Goal: Leave review/rating: Leave review/rating

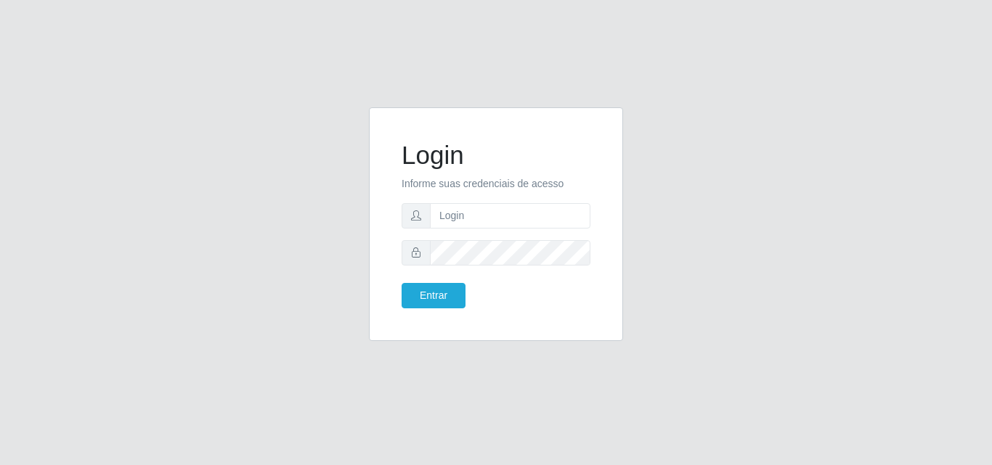
click at [245, 364] on div "Login Informe suas credenciais de acesso Entrar" at bounding box center [496, 232] width 992 height 465
drag, startPoint x: 242, startPoint y: 364, endPoint x: 234, endPoint y: 362, distance: 7.6
click at [234, 362] on div "Login Informe suas credenciais de acesso Entrar" at bounding box center [496, 232] width 992 height 465
click at [243, 357] on div "Login Informe suas credenciais de acesso Entrar" at bounding box center [496, 232] width 828 height 251
click at [244, 357] on div "Login Informe suas credenciais de acesso Entrar" at bounding box center [496, 232] width 828 height 251
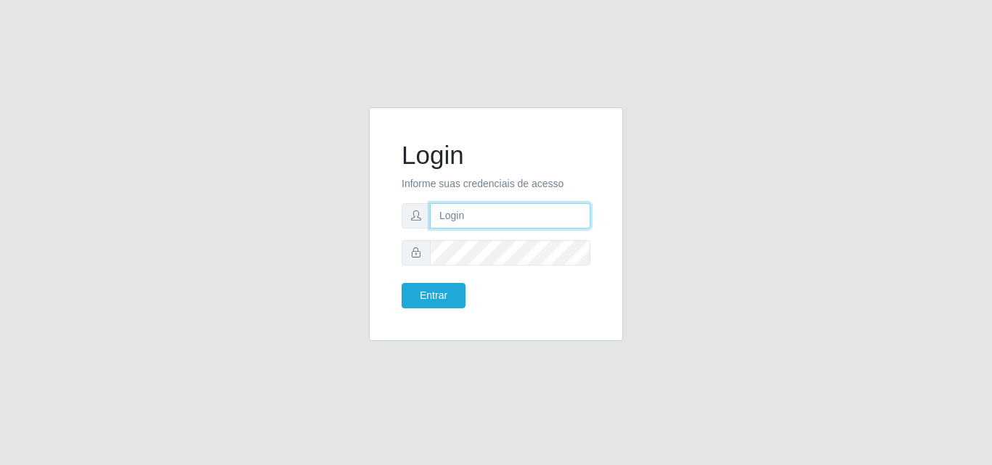
drag, startPoint x: 455, startPoint y: 213, endPoint x: 493, endPoint y: 220, distance: 38.4
click at [455, 213] on input "text" at bounding box center [510, 215] width 160 height 25
type input "ana@saullus"
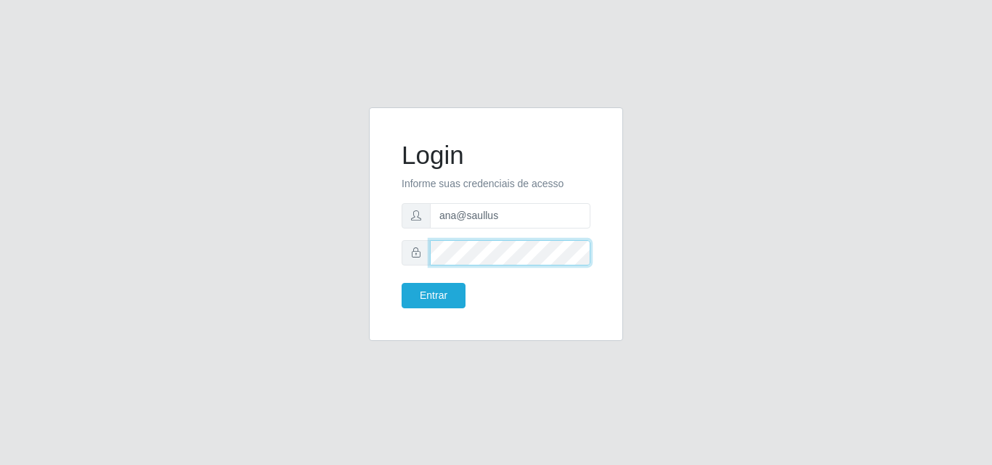
click at [401, 283] on button "Entrar" at bounding box center [433, 295] width 64 height 25
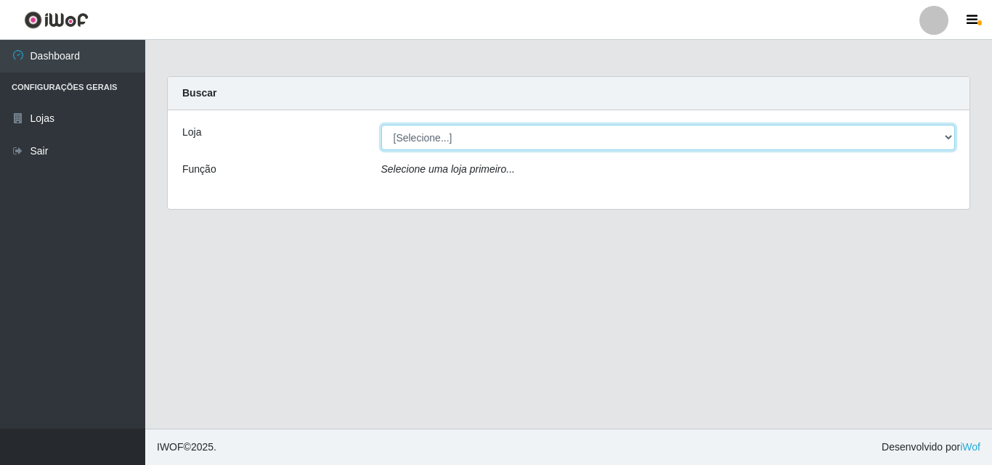
click at [950, 137] on select "[Selecione...] Saullus Supermercados" at bounding box center [668, 137] width 574 height 25
select select "423"
click at [381, 125] on select "[Selecione...] Saullus Supermercados" at bounding box center [668, 137] width 574 height 25
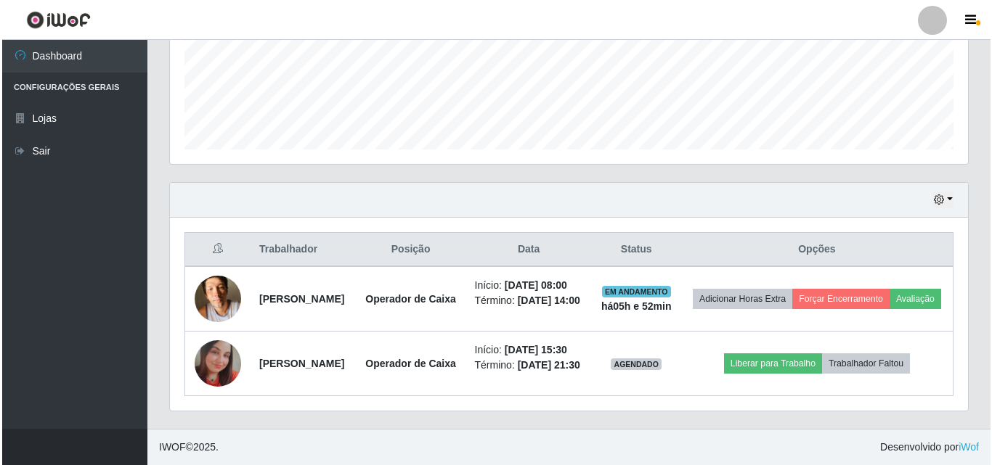
scroll to position [391, 0]
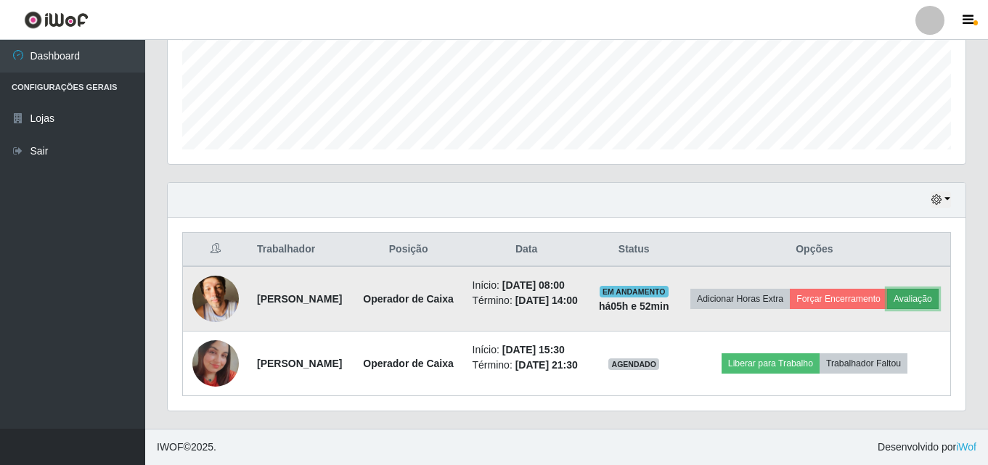
click at [887, 292] on button "Avaliação" at bounding box center [913, 299] width 52 height 20
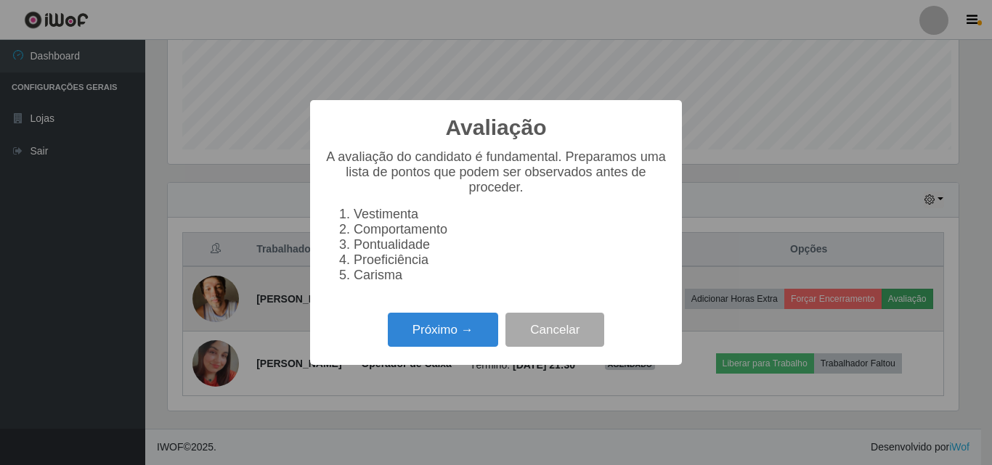
scroll to position [301, 791]
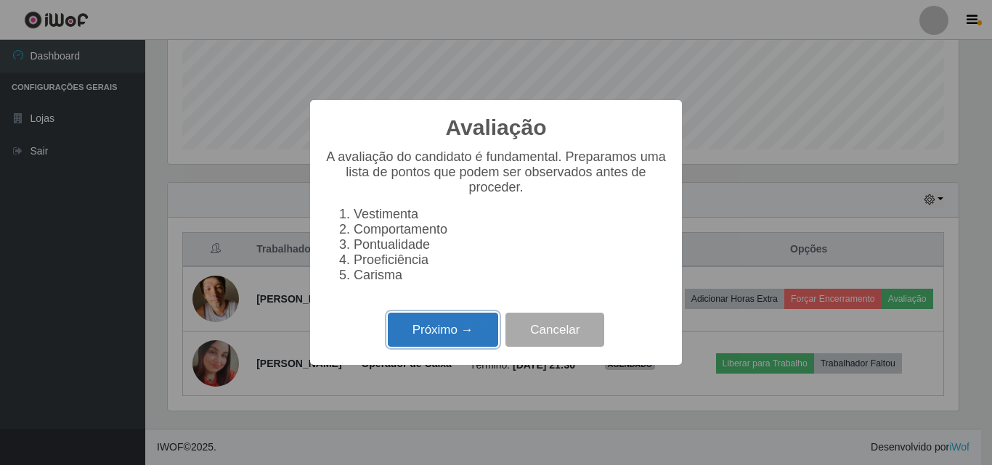
click at [432, 331] on button "Próximo →" at bounding box center [443, 330] width 110 height 34
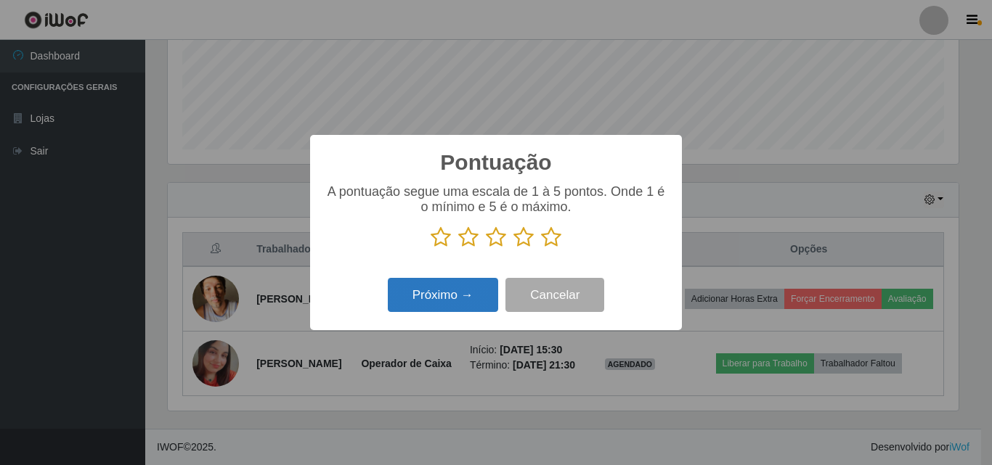
scroll to position [725644, 725154]
click at [552, 242] on icon at bounding box center [551, 237] width 20 height 22
click at [541, 248] on input "radio" at bounding box center [541, 248] width 0 height 0
click at [438, 299] on button "Próximo →" at bounding box center [443, 295] width 110 height 34
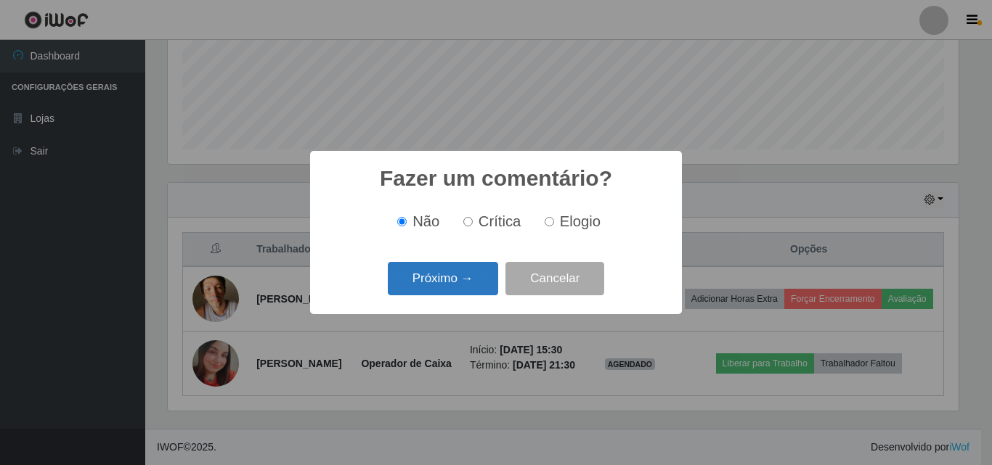
click at [465, 280] on button "Próximo →" at bounding box center [443, 279] width 110 height 34
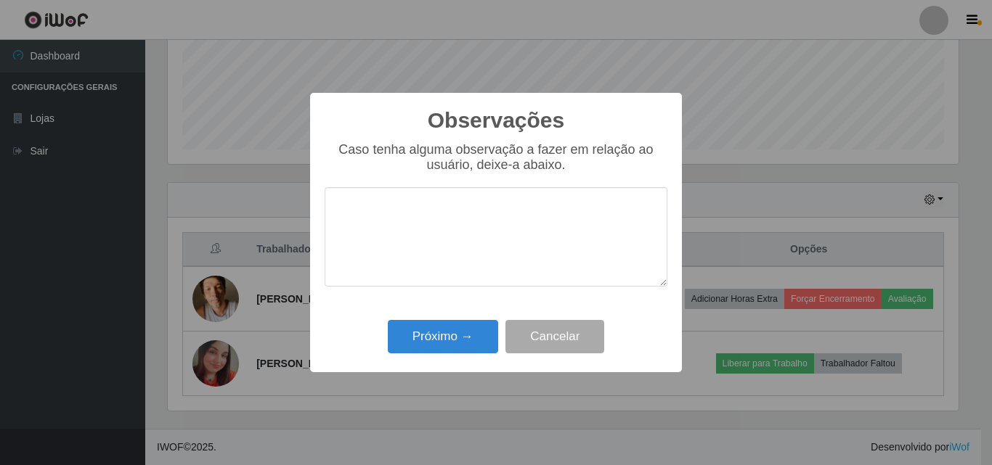
click at [417, 226] on textarea at bounding box center [495, 236] width 343 height 99
type textarea "x"
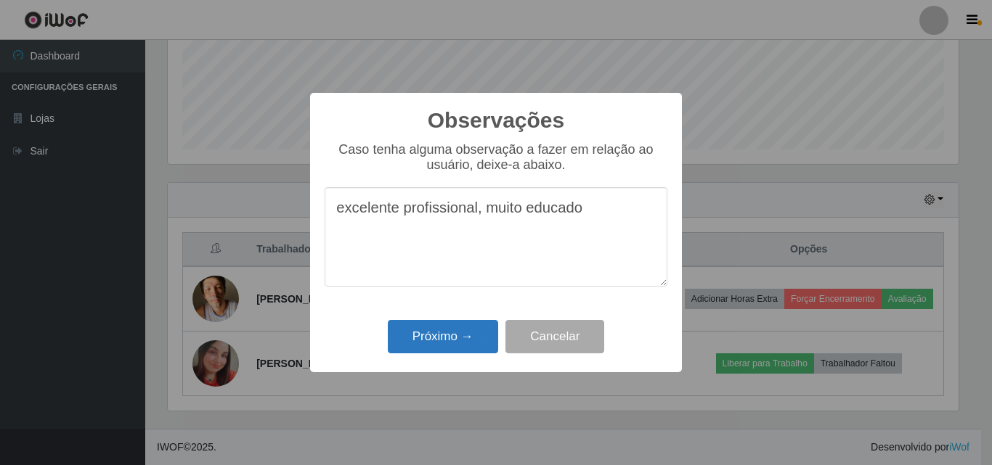
type textarea "excelente profissional, muito educado"
click at [460, 327] on button "Próximo →" at bounding box center [443, 337] width 110 height 34
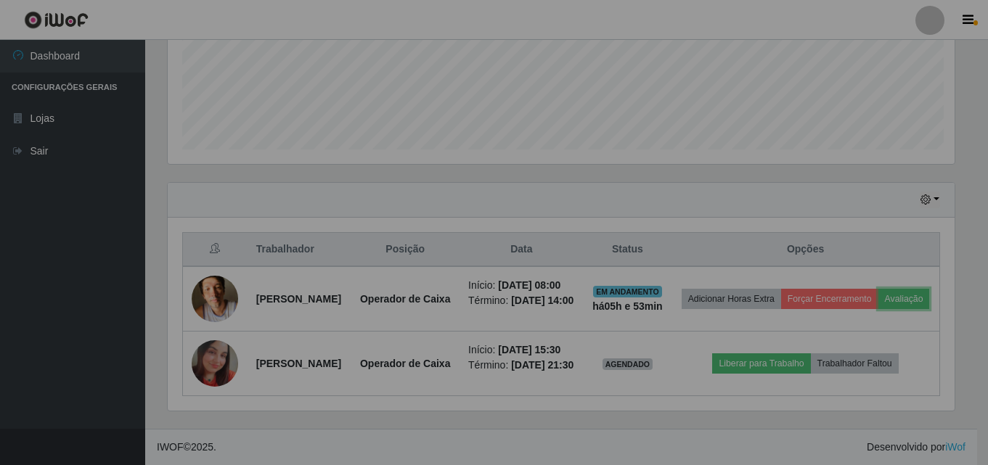
scroll to position [301, 798]
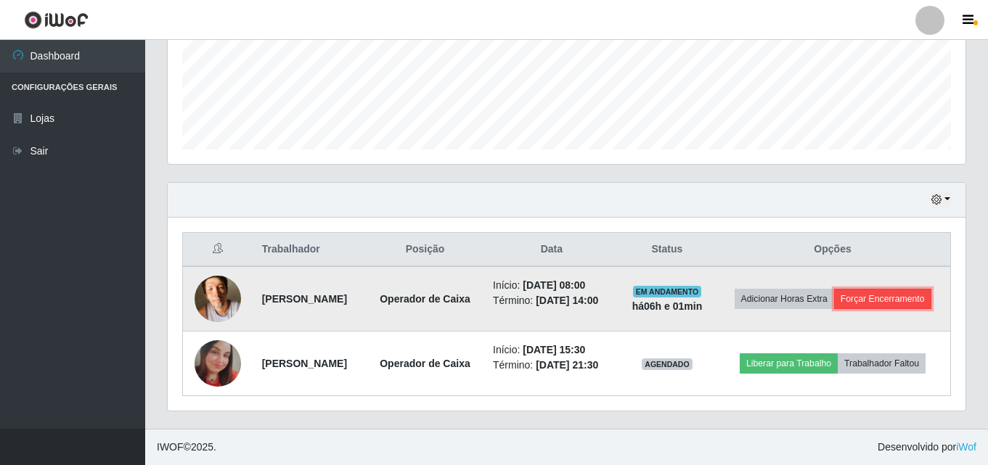
click at [836, 296] on button "Forçar Encerramento" at bounding box center [882, 299] width 97 height 20
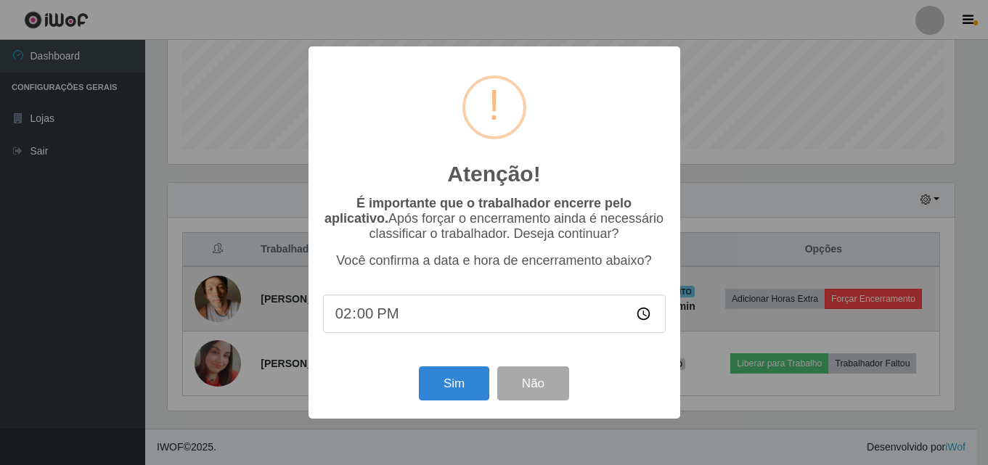
scroll to position [301, 791]
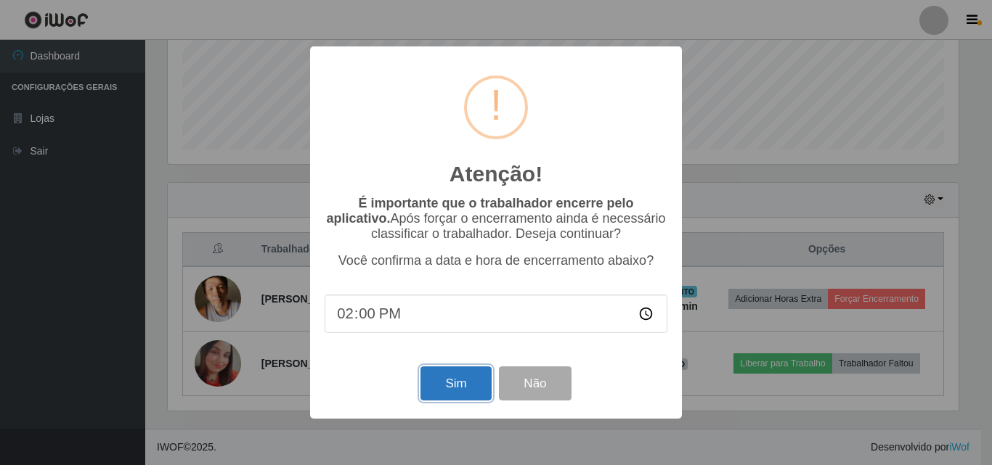
click at [436, 381] on button "Sim" at bounding box center [455, 384] width 70 height 34
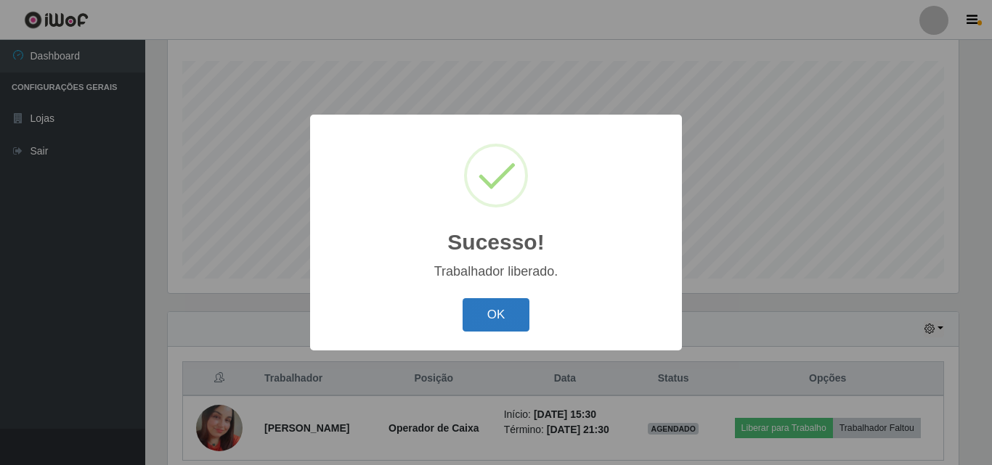
click at [517, 307] on button "OK" at bounding box center [496, 315] width 68 height 34
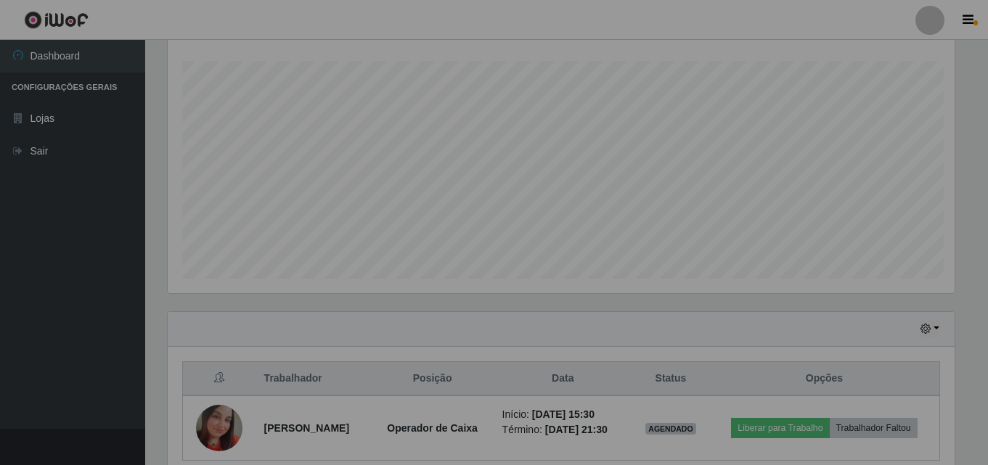
scroll to position [301, 798]
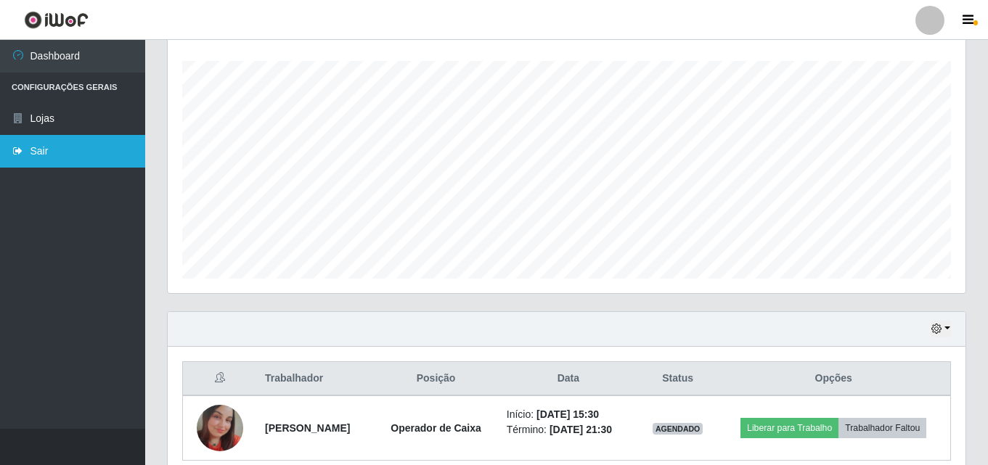
click at [30, 155] on link "Sair" at bounding box center [72, 151] width 145 height 33
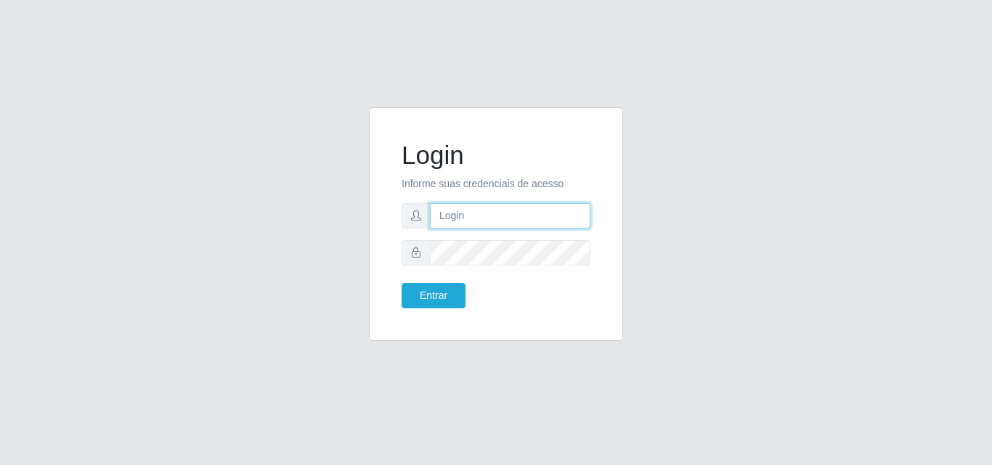
click at [583, 217] on input "text" at bounding box center [510, 215] width 160 height 25
type input "[PERSON_NAME]"
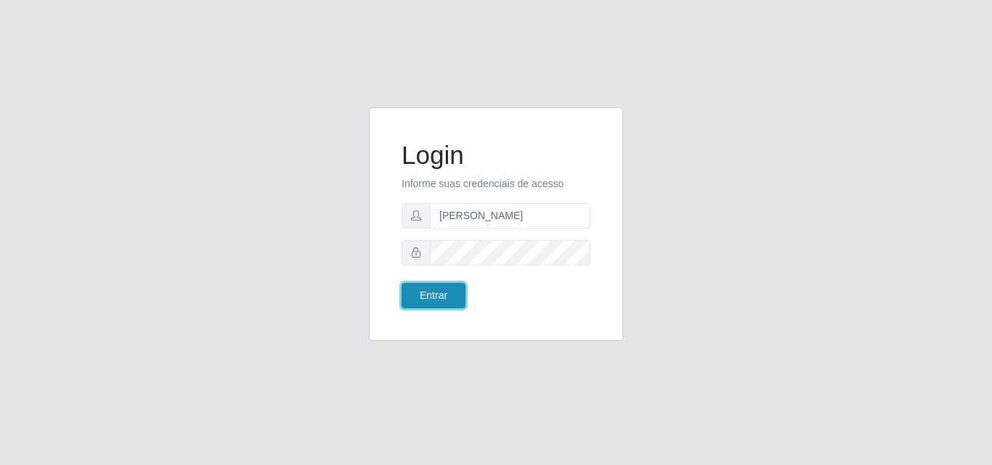
click at [433, 295] on button "Entrar" at bounding box center [433, 295] width 64 height 25
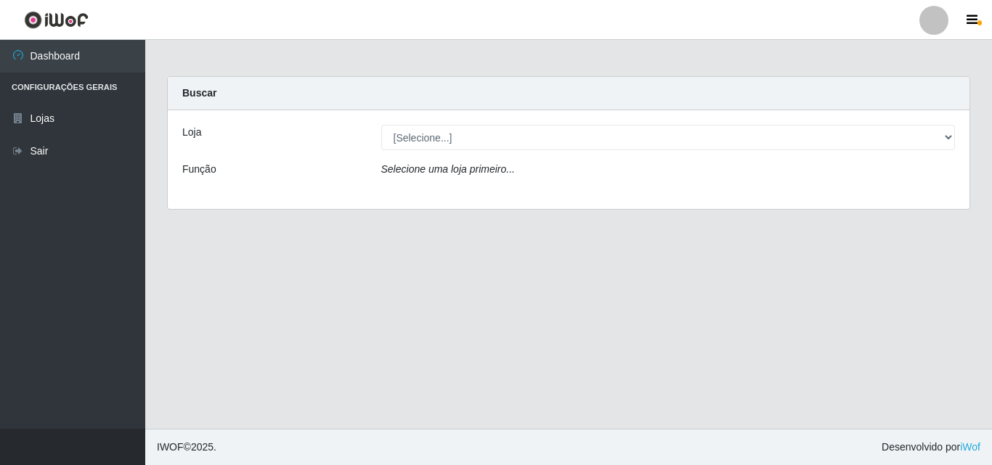
click at [468, 175] on icon "Selecione uma loja primeiro..." at bounding box center [448, 169] width 134 height 12
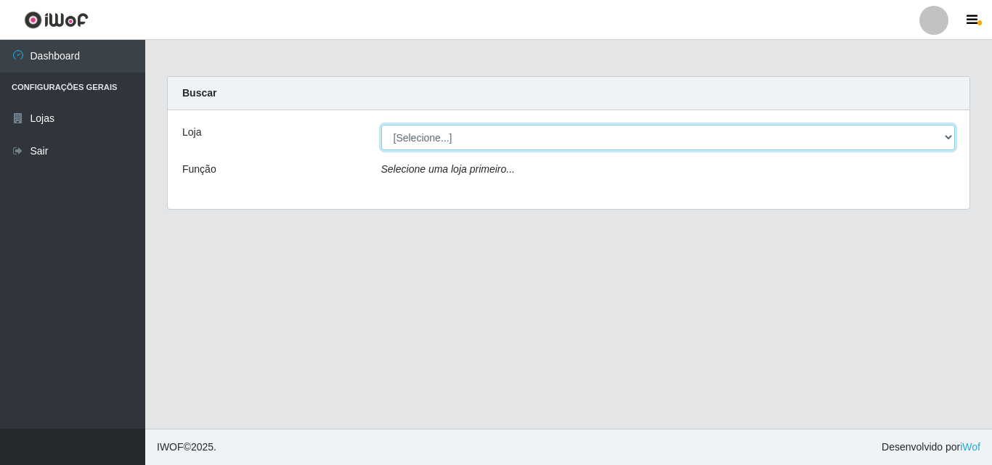
click at [421, 131] on select "[Selecione...] Saullus Supermercados" at bounding box center [668, 137] width 574 height 25
click at [421, 140] on select "[Selecione...] Saullus Supermercados" at bounding box center [668, 137] width 574 height 25
select select "423"
click at [381, 125] on select "[Selecione...] Saullus Supermercados" at bounding box center [668, 137] width 574 height 25
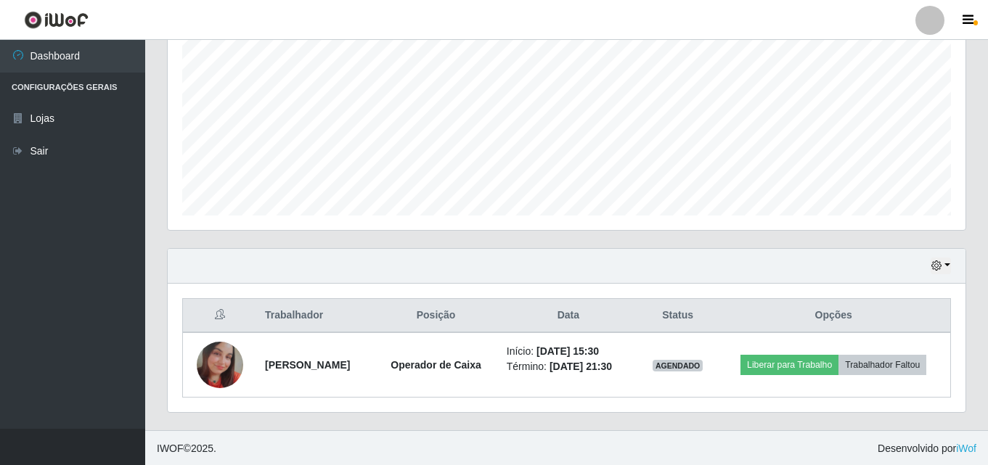
scroll to position [305, 0]
